Goal: Task Accomplishment & Management: Use online tool/utility

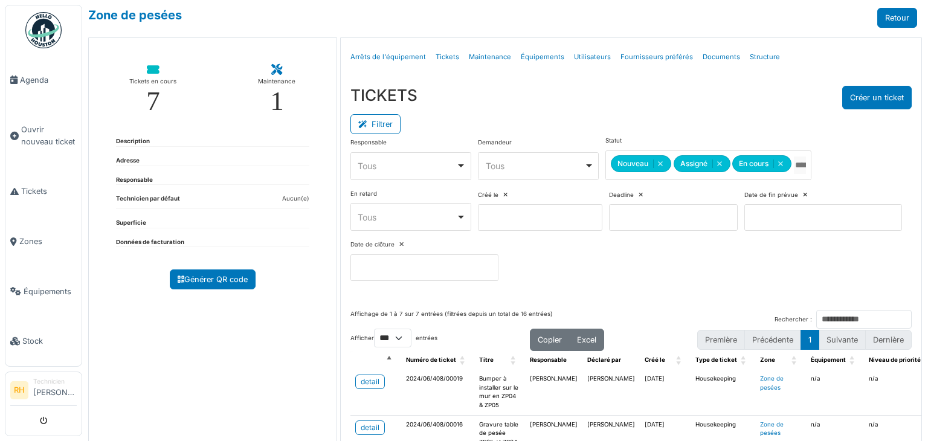
select select "***"
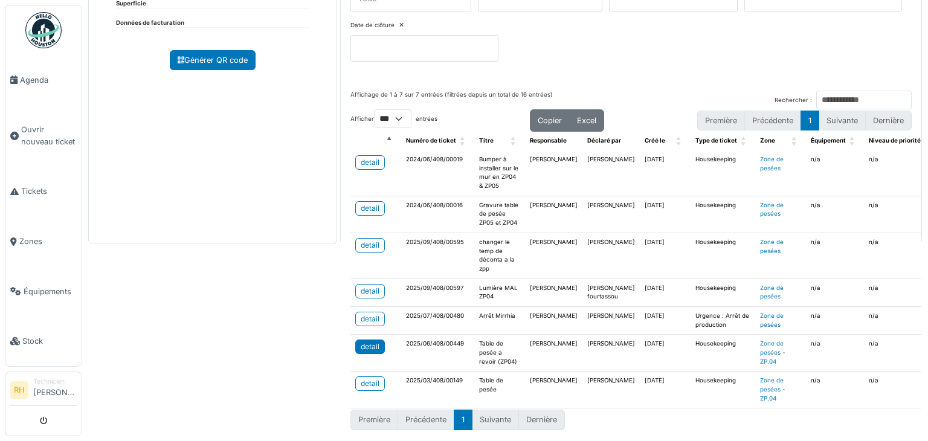
click at [374, 341] on div "detail" at bounding box center [370, 346] width 19 height 11
click at [370, 341] on div "detail" at bounding box center [370, 346] width 19 height 11
click at [361, 378] on div "detail" at bounding box center [370, 383] width 19 height 11
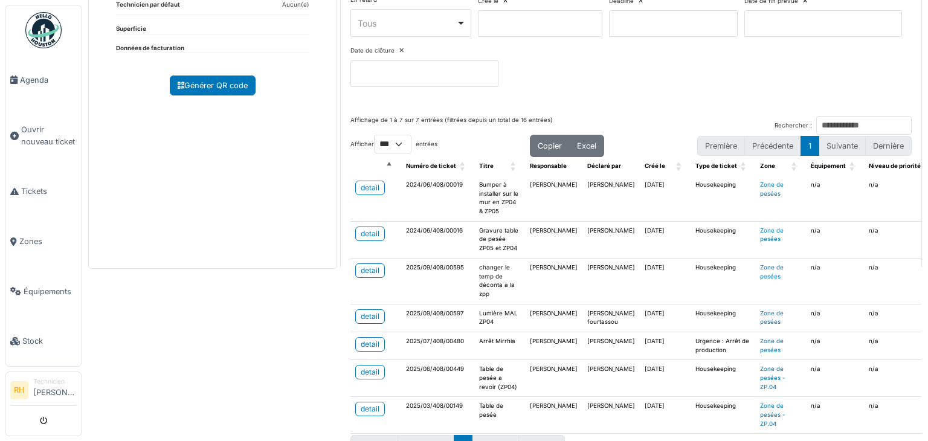
scroll to position [174, 0]
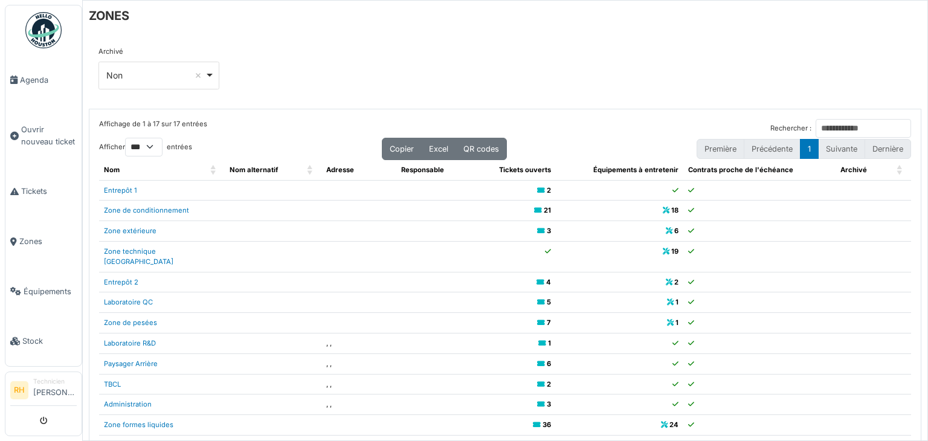
select select "***"
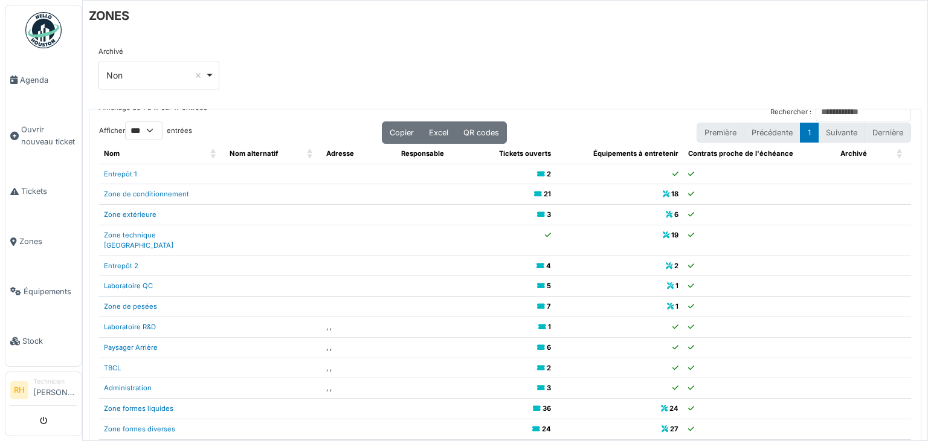
scroll to position [24, 0]
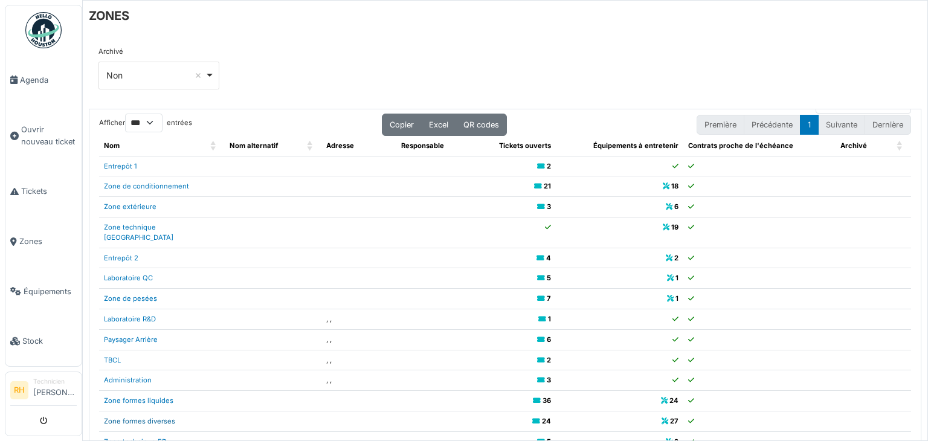
click at [156, 417] on link "Zone formes diverses" at bounding box center [139, 421] width 71 height 8
click at [176, 182] on link "Zone de conditionnement" at bounding box center [146, 186] width 85 height 8
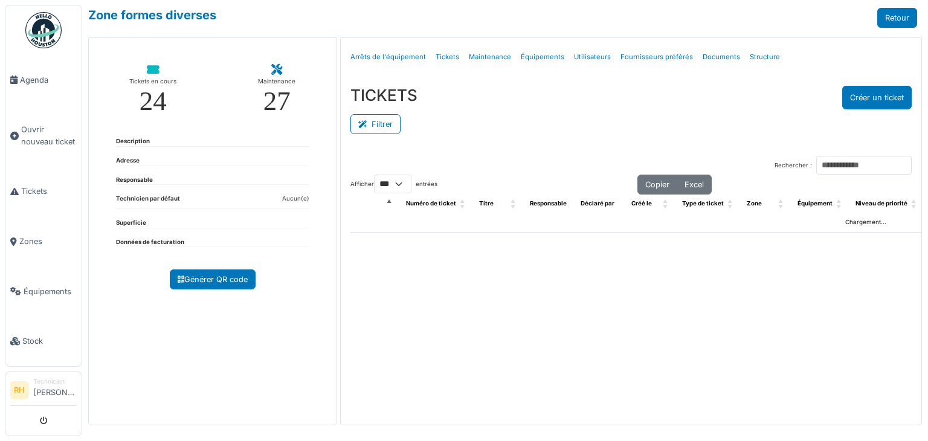
select select "***"
click at [394, 120] on button "Filtrer" at bounding box center [375, 124] width 50 height 20
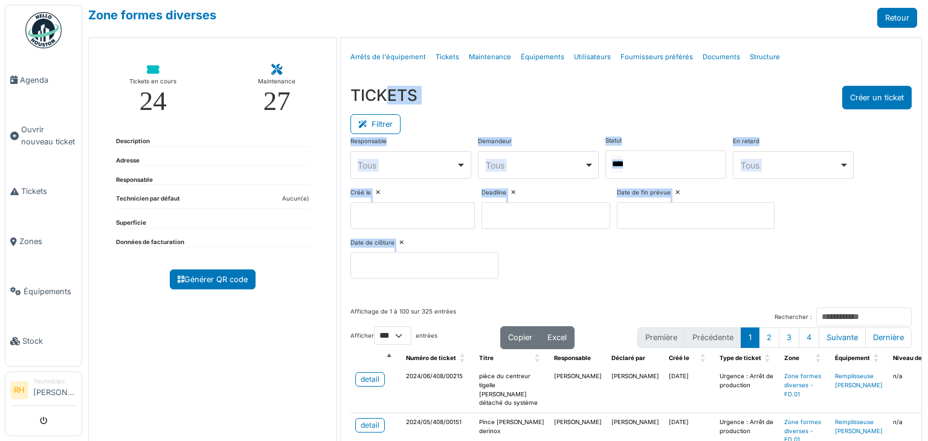
drag, startPoint x: 675, startPoint y: 159, endPoint x: 666, endPoint y: 175, distance: 18.1
click at [675, 159] on div at bounding box center [665, 164] width 121 height 28
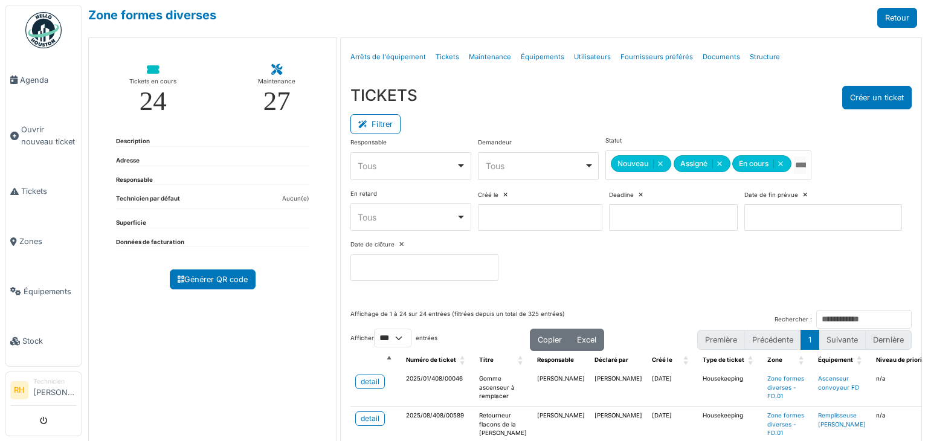
click at [587, 107] on div "TICKETS Créer un ticket" at bounding box center [630, 98] width 561 height 24
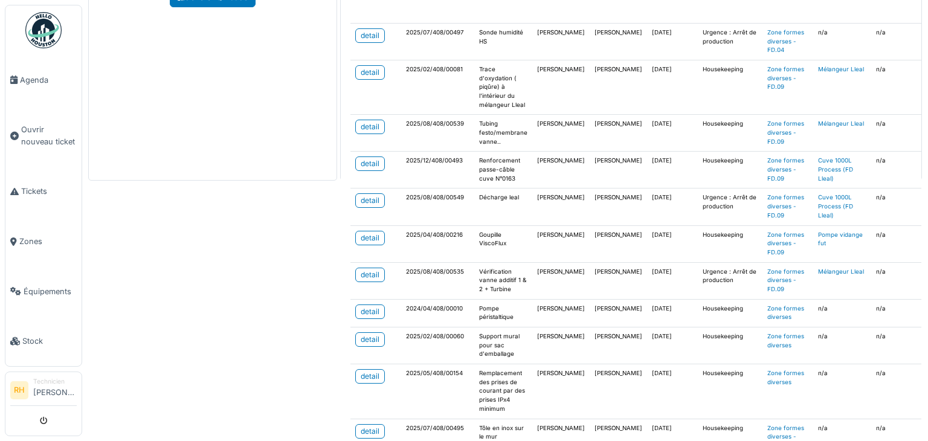
scroll to position [595, 0]
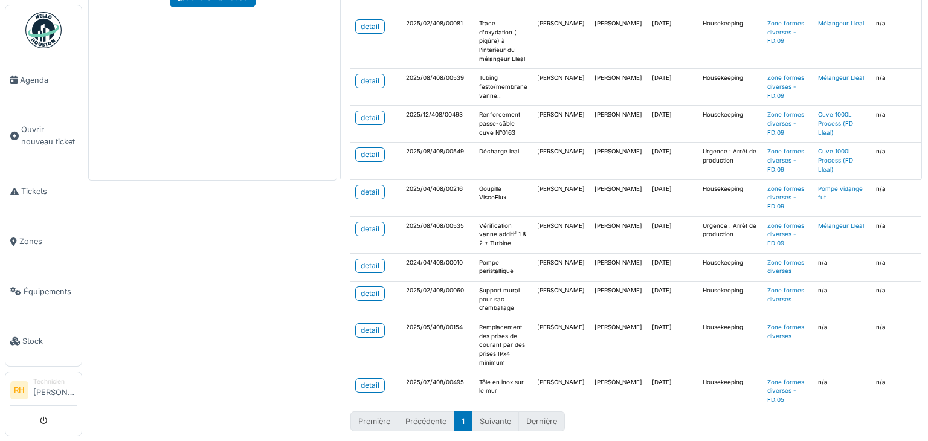
click at [268, 295] on div "Zone formes diverses Retour Tickets en cours 24 Maintenance 27 Description Adre…" at bounding box center [505, 220] width 846 height 441
click at [365, 260] on div "detail" at bounding box center [370, 265] width 19 height 11
click at [381, 147] on link "detail" at bounding box center [370, 154] width 30 height 14
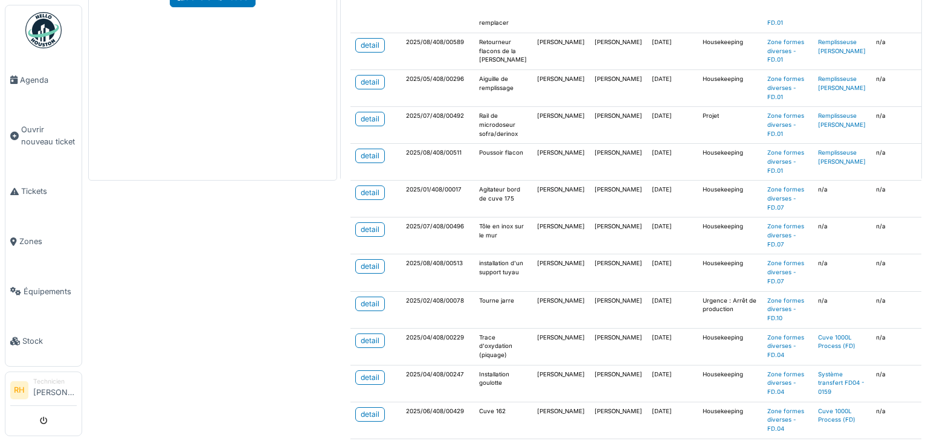
scroll to position [0, 0]
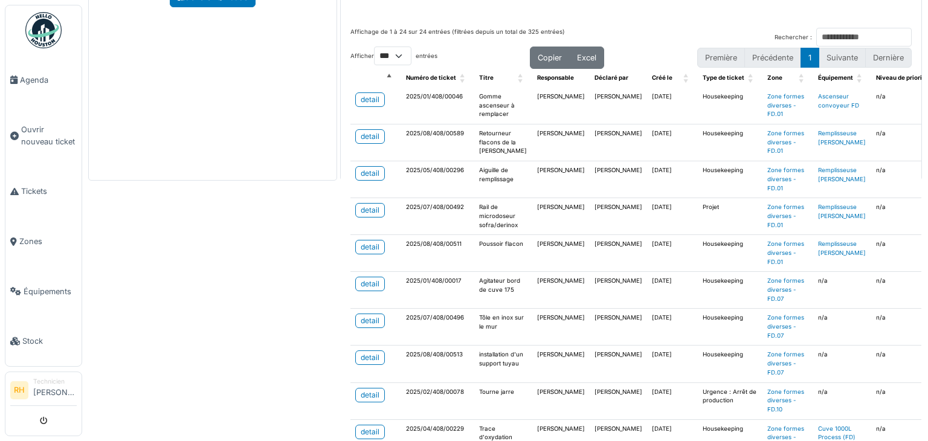
click at [230, 303] on div "Zone formes diverses Retour Tickets en cours 24 Maintenance 27 Description Adre…" at bounding box center [505, 220] width 846 height 441
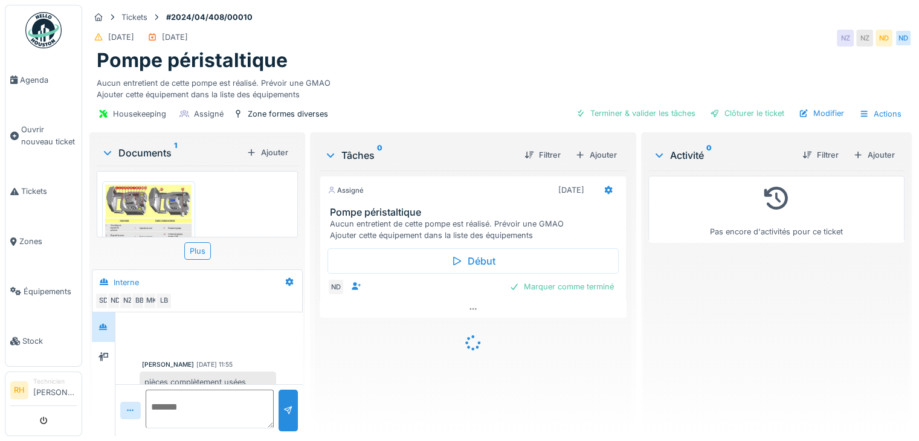
scroll to position [559, 0]
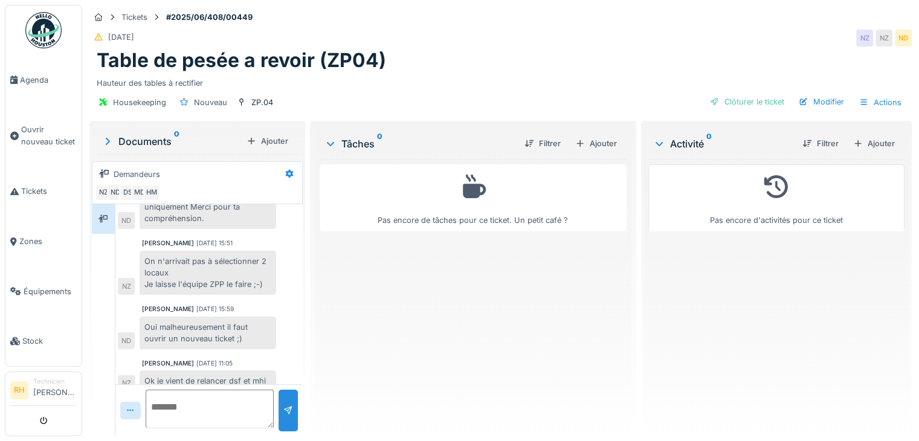
scroll to position [9, 0]
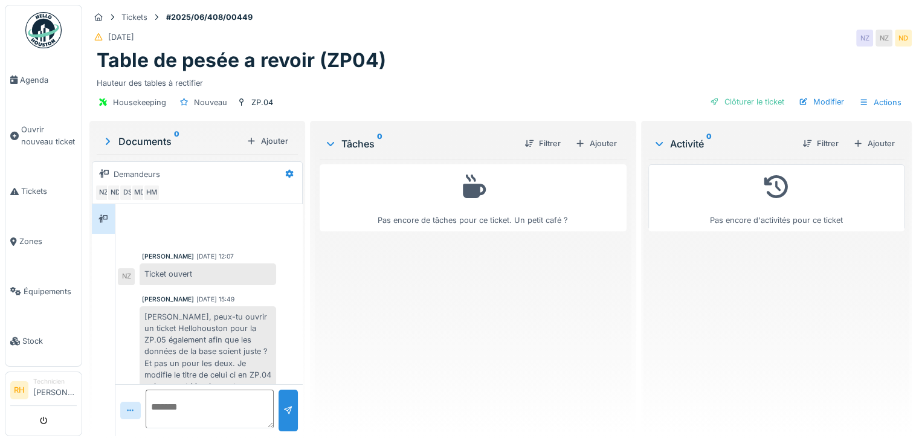
scroll to position [179, 0]
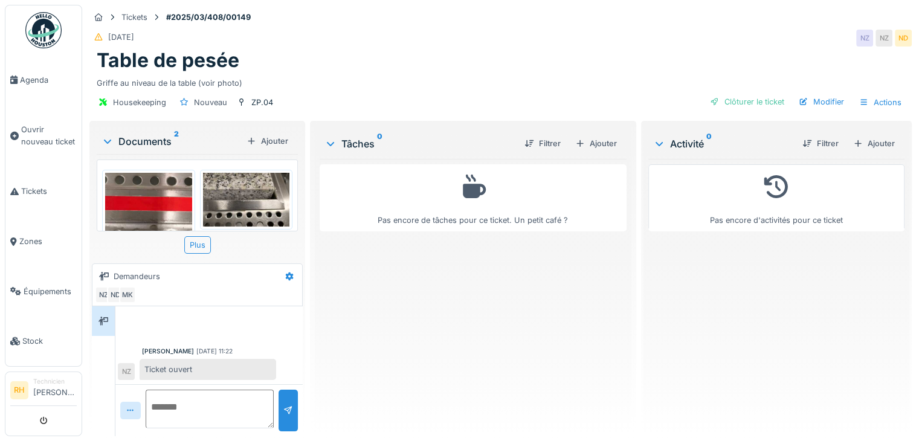
click at [162, 213] on img at bounding box center [148, 214] width 87 height 83
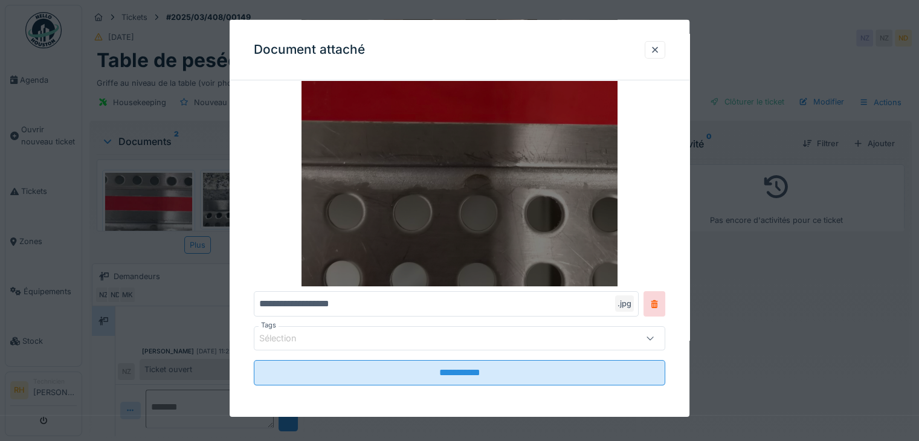
scroll to position [142, 0]
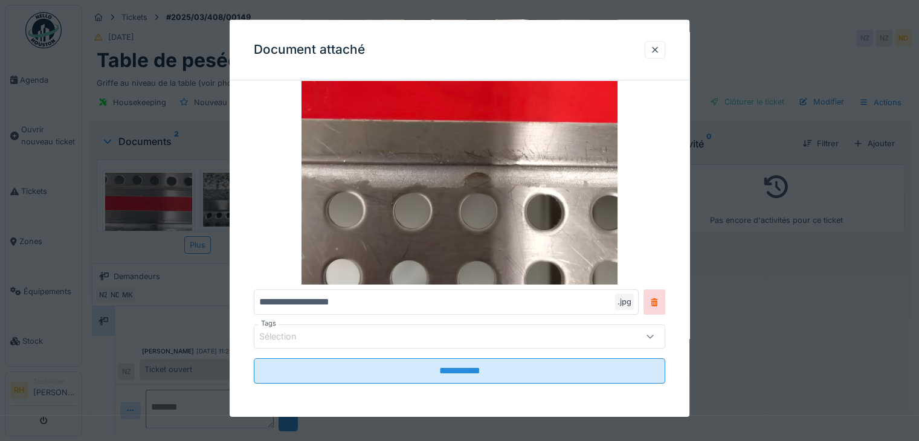
click at [196, 274] on div at bounding box center [459, 220] width 919 height 441
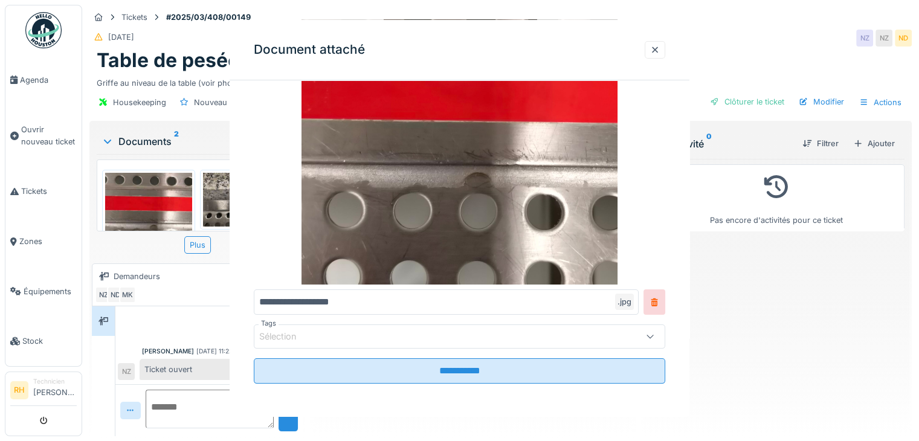
scroll to position [0, 0]
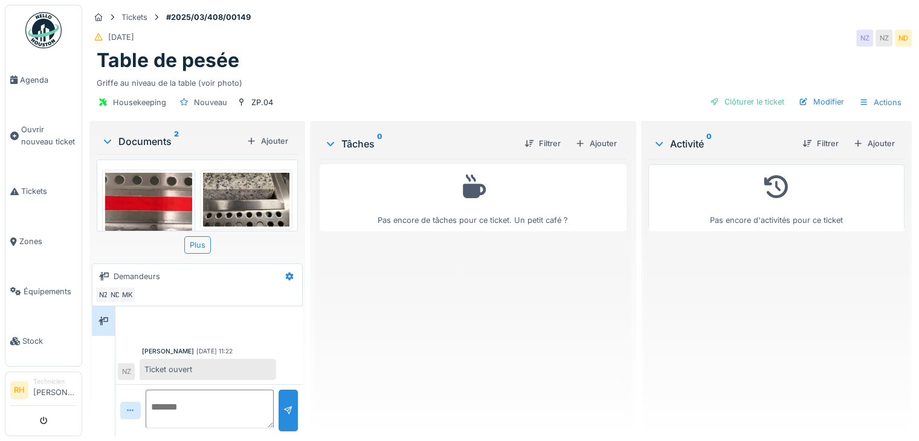
click at [238, 204] on img at bounding box center [246, 200] width 87 height 54
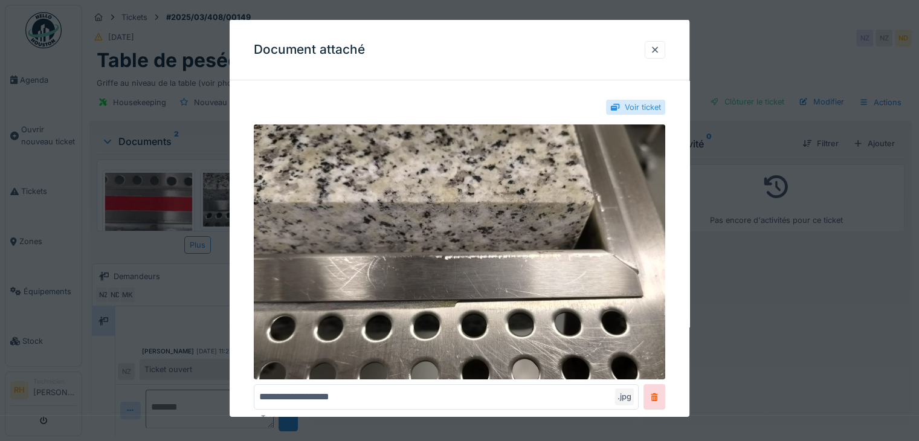
click at [168, 245] on div at bounding box center [459, 220] width 919 height 441
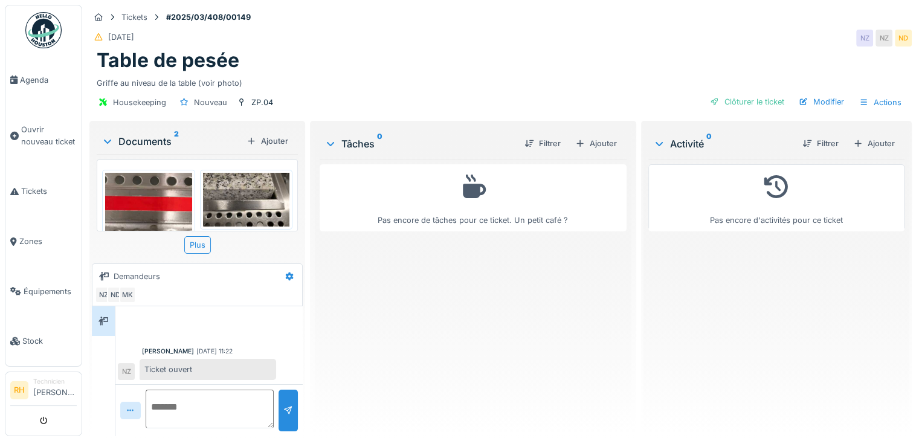
click at [234, 207] on img at bounding box center [246, 200] width 87 height 54
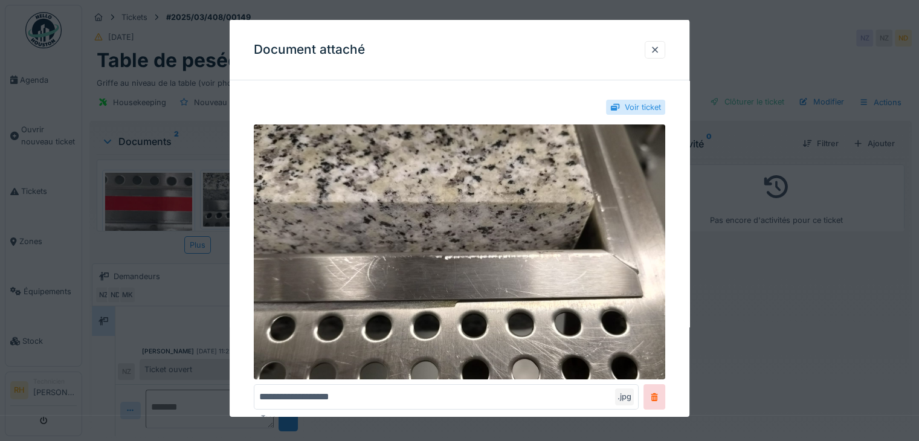
drag, startPoint x: 178, startPoint y: 260, endPoint x: 167, endPoint y: 258, distance: 11.1
click at [174, 260] on div at bounding box center [459, 220] width 919 height 441
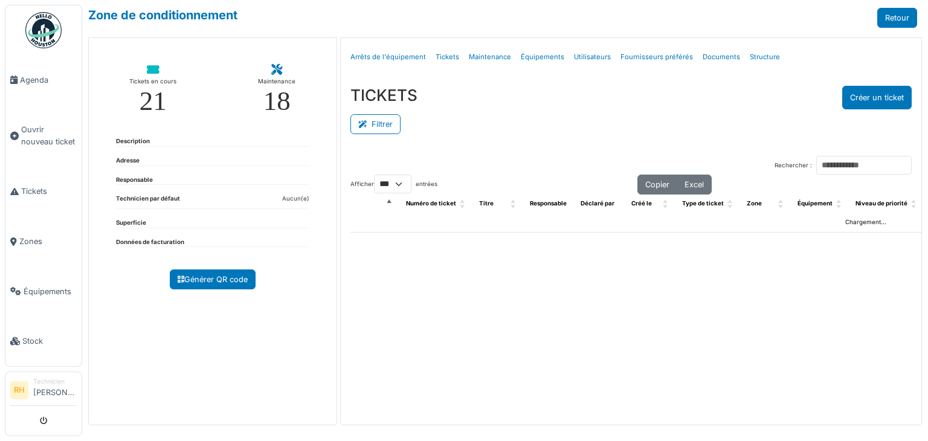
select select "***"
click at [370, 121] on icon at bounding box center [364, 125] width 13 height 8
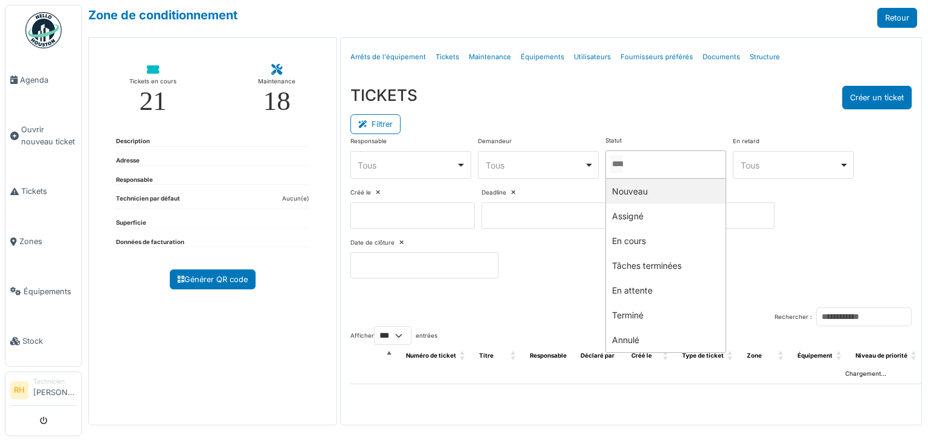
drag, startPoint x: 629, startPoint y: 166, endPoint x: 633, endPoint y: 198, distance: 32.2
click at [623, 166] on input "Tous" at bounding box center [617, 164] width 12 height 18
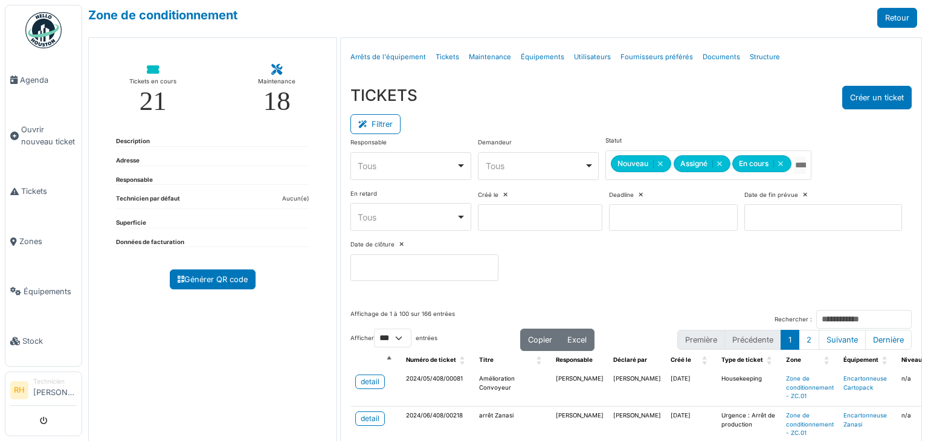
click at [686, 76] on div "TICKETS Créer un ticket Filtrer Responsable **** Tous Remove item Tous [PERSON_…" at bounding box center [631, 188] width 581 height 224
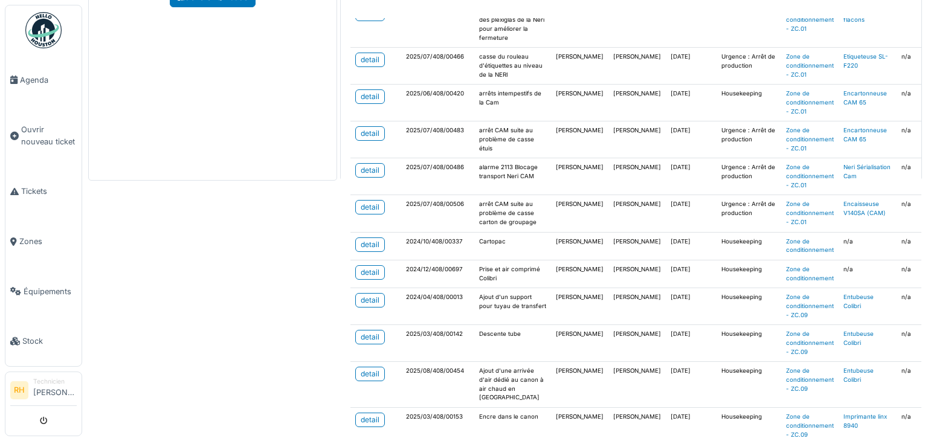
scroll to position [346, 0]
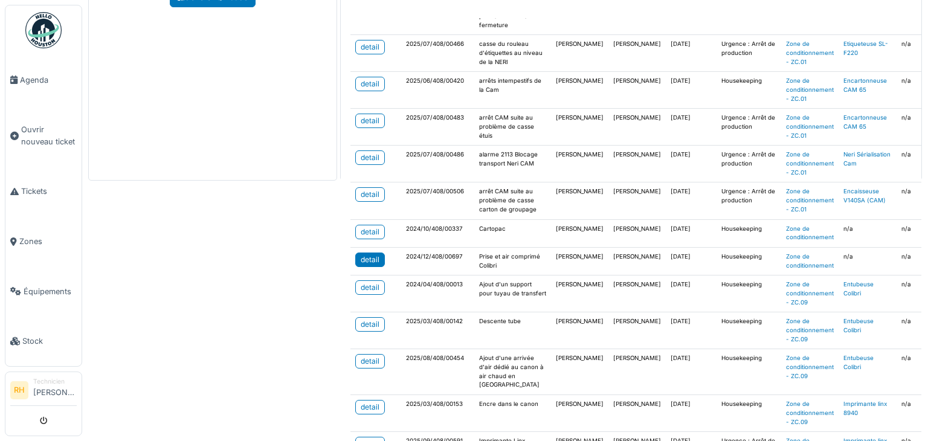
click at [370, 254] on div "detail" at bounding box center [370, 259] width 19 height 11
click at [375, 356] on div "detail" at bounding box center [370, 361] width 19 height 11
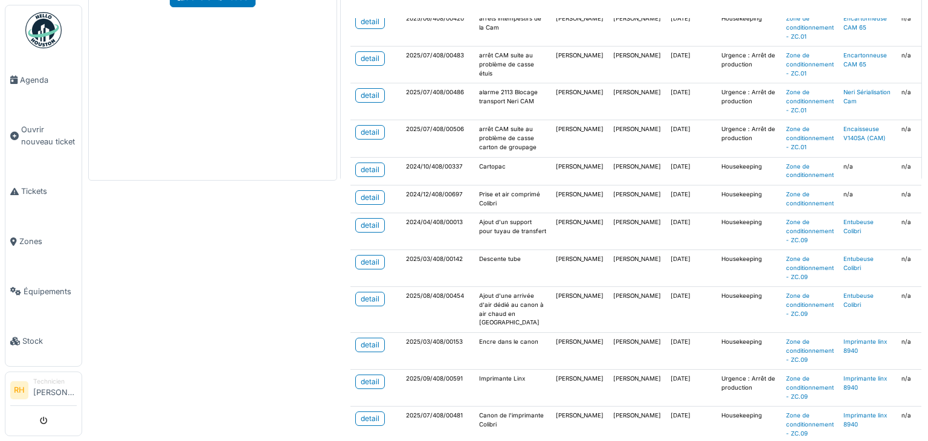
scroll to position [467, 0]
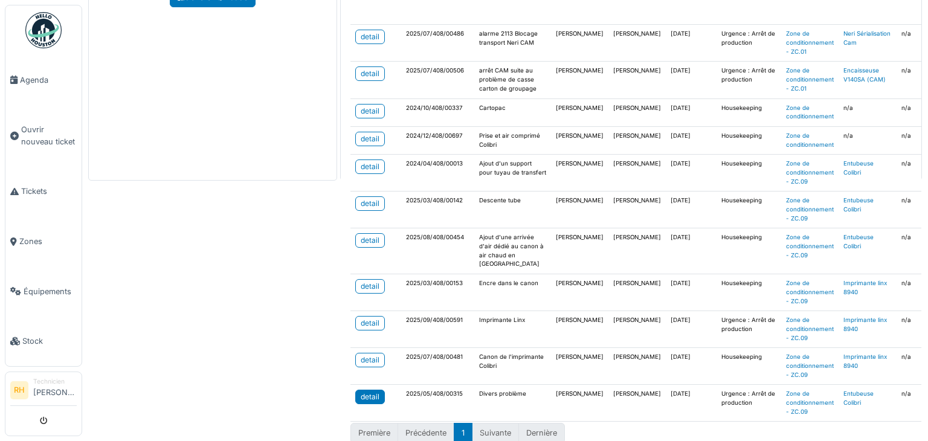
click at [367, 391] on div "detail" at bounding box center [370, 396] width 19 height 11
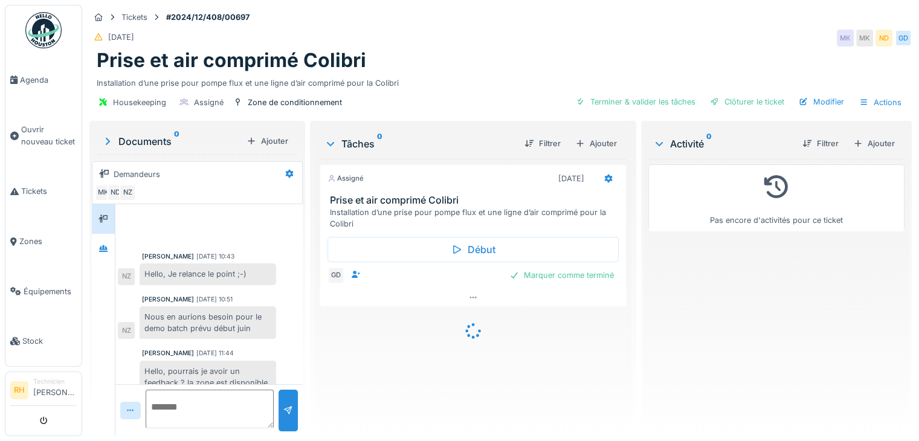
scroll to position [222, 0]
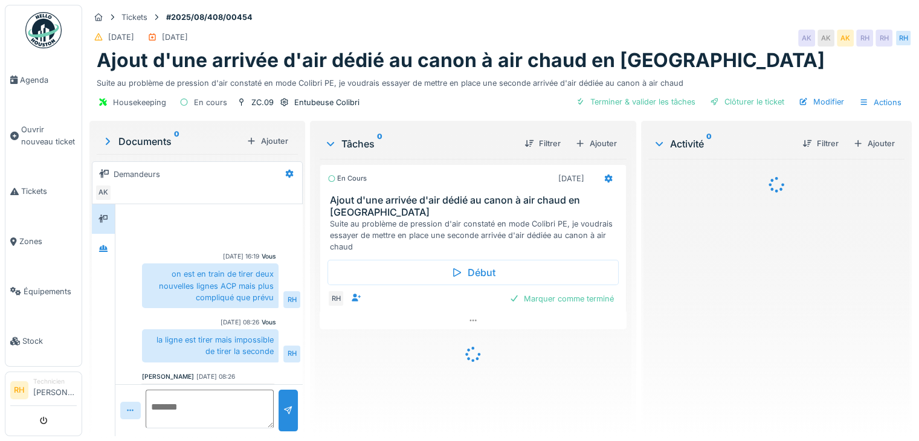
scroll to position [261, 0]
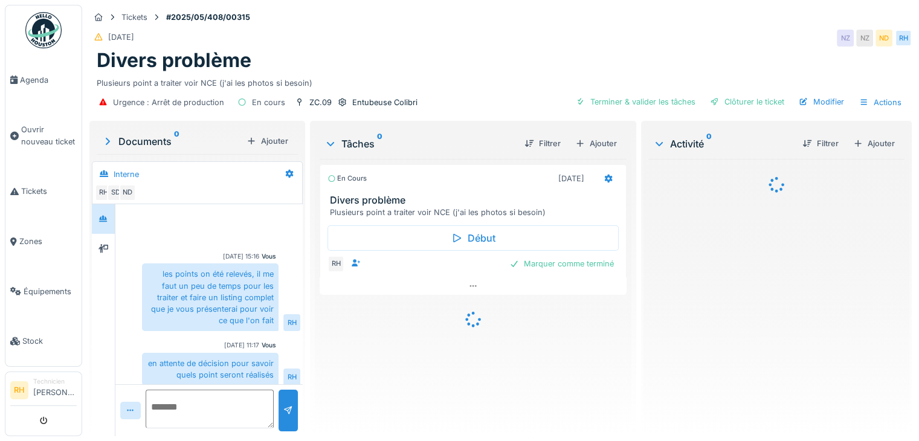
scroll to position [5, 0]
